Goal: Contribute content: Add original content to the website for others to see

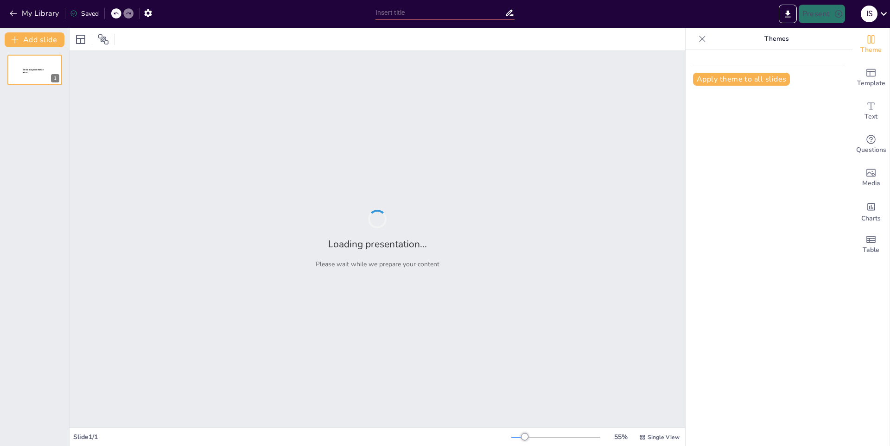
type input "[PERSON_NAME]"
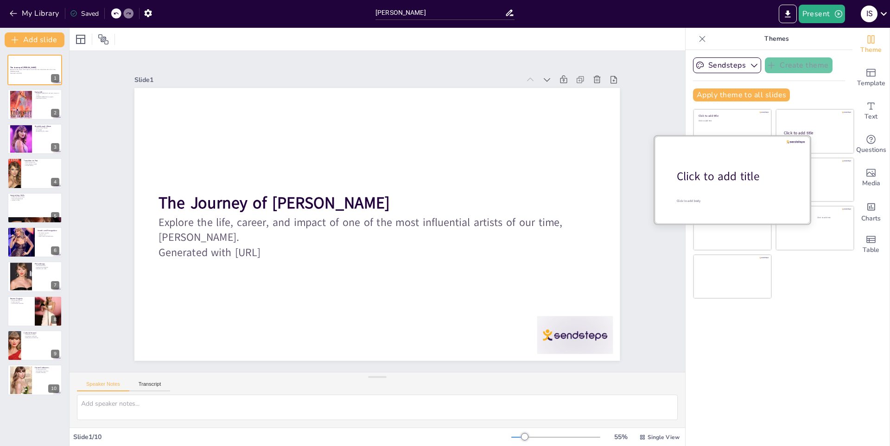
click at [714, 183] on div "Click to add title" at bounding box center [735, 177] width 118 height 16
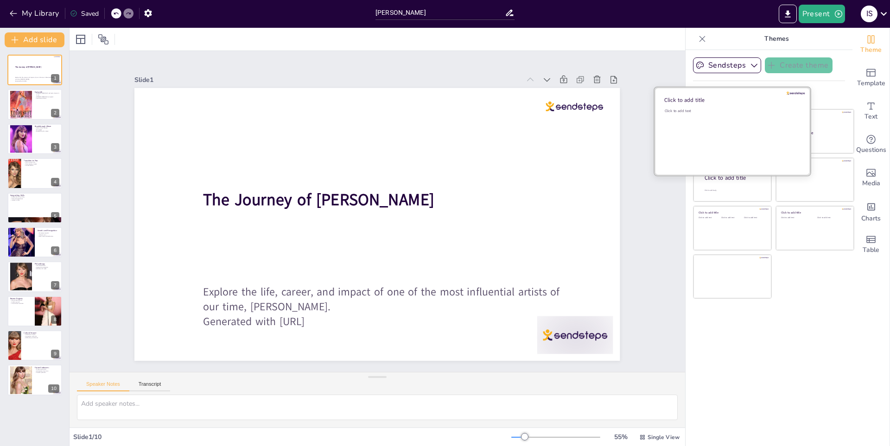
click at [712, 114] on div "Click to add text" at bounding box center [730, 136] width 133 height 57
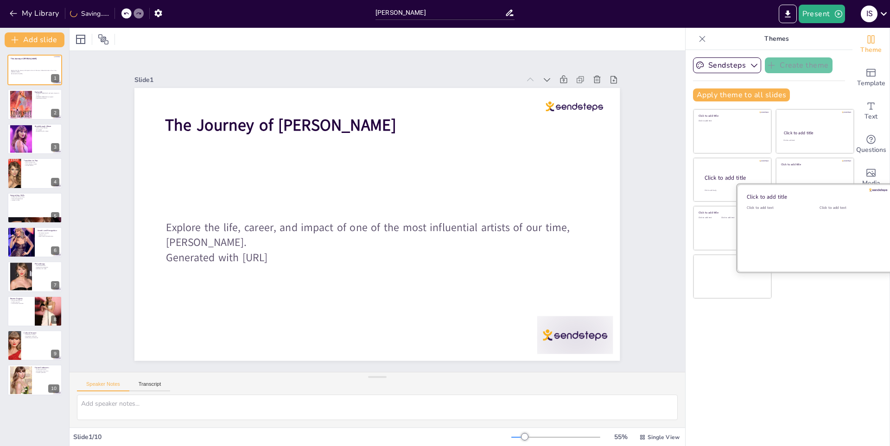
click at [793, 225] on div "Click to add text" at bounding box center [775, 233] width 59 height 57
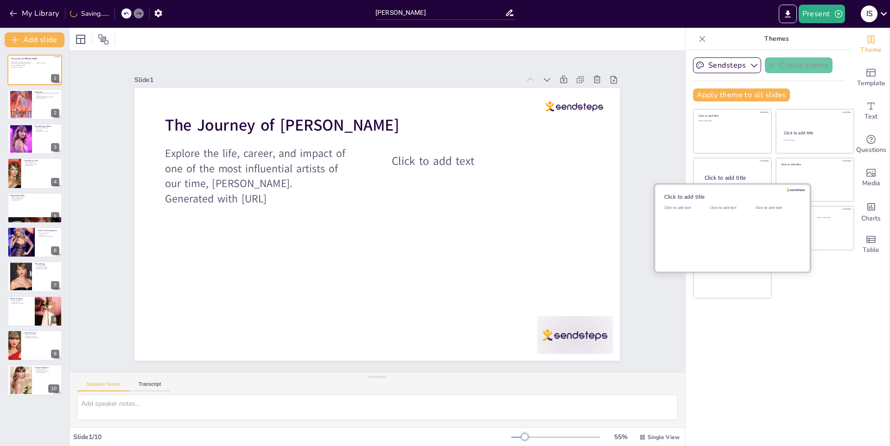
click at [701, 227] on div at bounding box center [732, 228] width 156 height 88
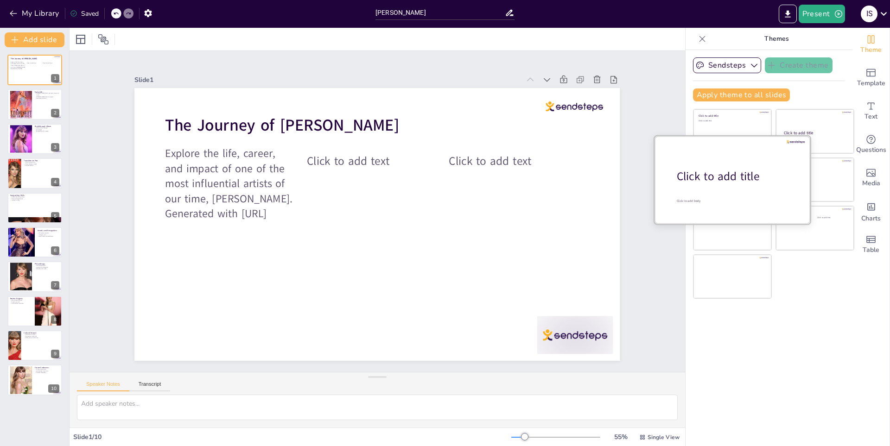
click at [717, 172] on div "Click to add title" at bounding box center [735, 177] width 118 height 16
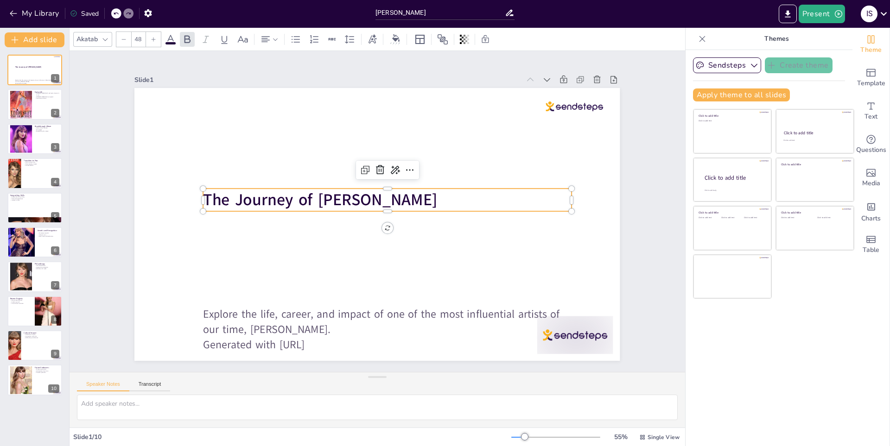
click at [400, 206] on p "The Journey of [PERSON_NAME]" at bounding box center [387, 200] width 368 height 23
click at [390, 168] on icon at bounding box center [394, 169] width 11 height 11
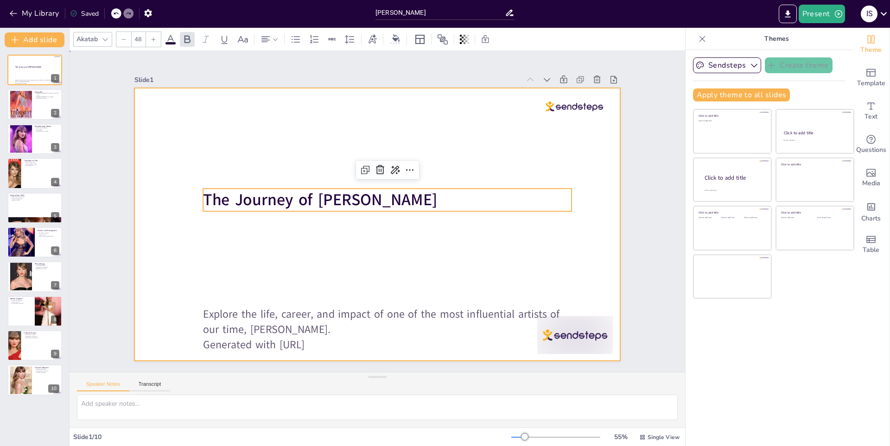
click at [582, 269] on div at bounding box center [376, 224] width 485 height 273
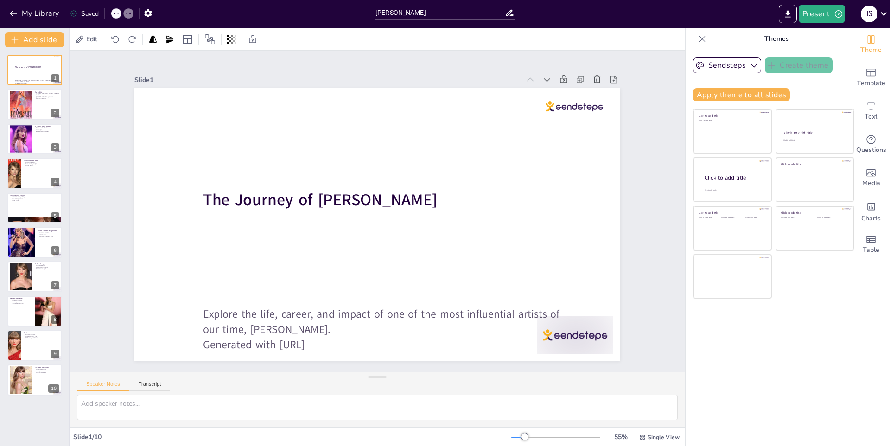
click at [66, 202] on div "Document fonts Akatab Recently used Akatab Mulish Popular fonts Lato Montserrat…" at bounding box center [445, 237] width 890 height 418
click at [8, 7] on button "My Library" at bounding box center [35, 13] width 56 height 15
